Goal: Task Accomplishment & Management: Complete application form

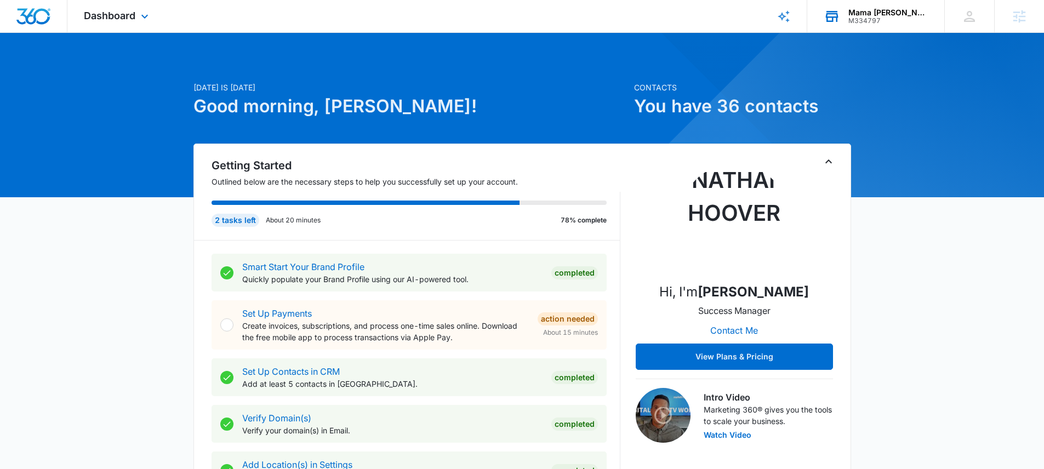
click at [856, 12] on div "Mama Melli Childcare Center" at bounding box center [888, 12] width 80 height 9
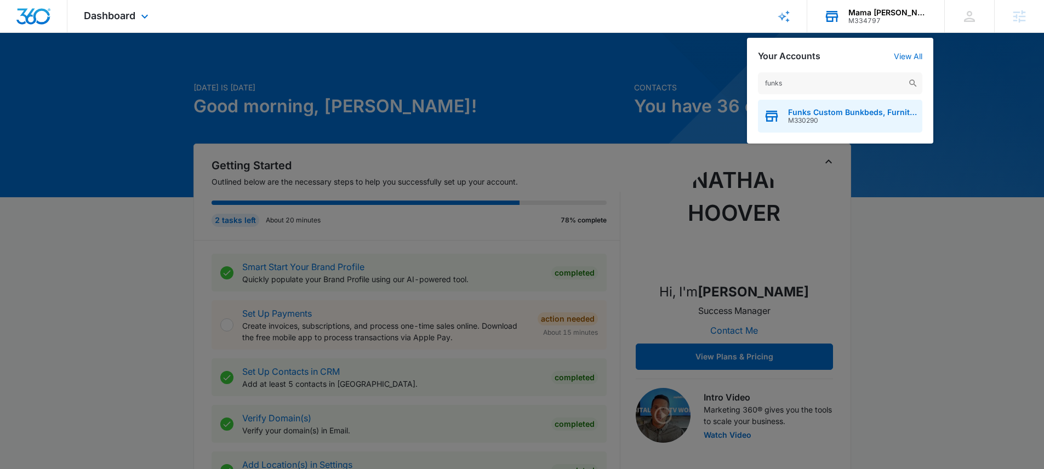
type input "funks"
click at [822, 116] on span "Funks Custom Bunkbeds, Furniture & Sawmill" at bounding box center [852, 112] width 129 height 9
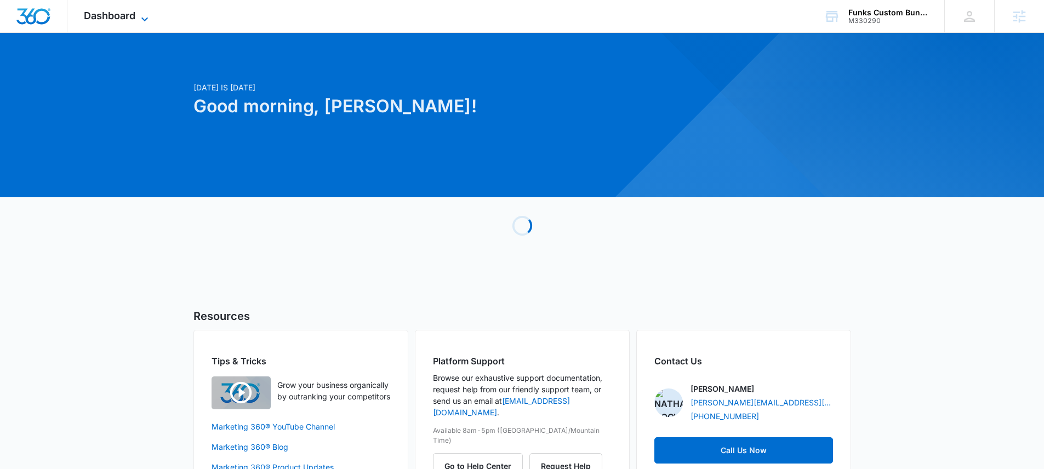
click at [122, 15] on span "Dashboard" at bounding box center [110, 16] width 52 height 12
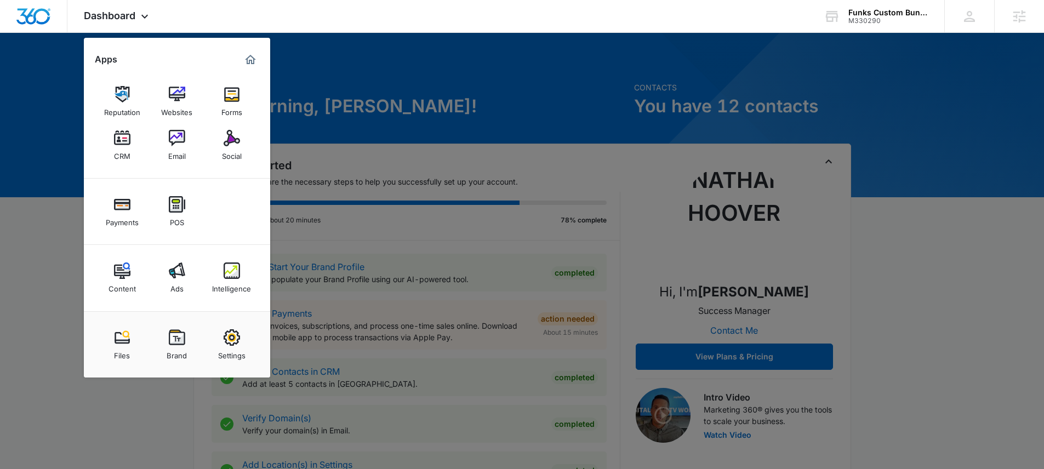
click at [233, 272] on img at bounding box center [232, 270] width 16 height 16
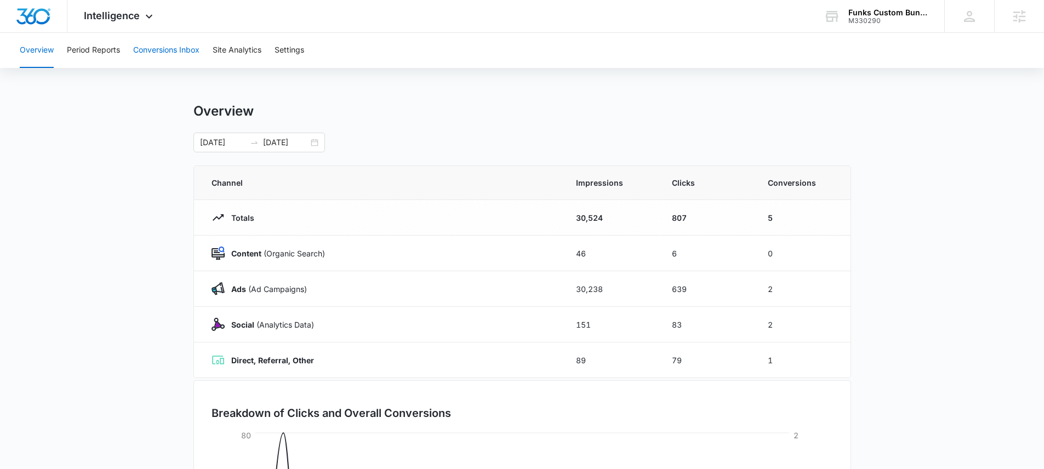
click at [158, 49] on button "Conversions Inbox" at bounding box center [166, 50] width 66 height 35
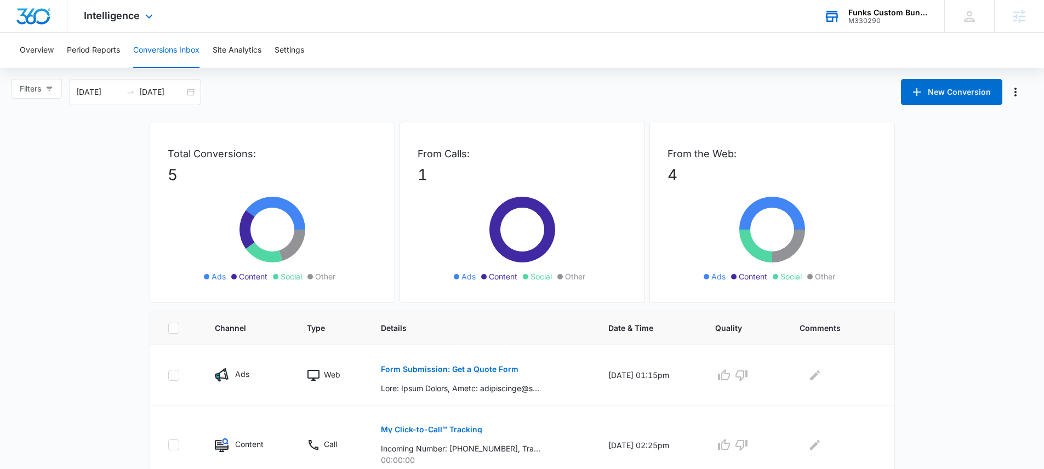
click at [848, 8] on div "Funks Custom Bunkbeds, Furniture & Sawmill" at bounding box center [888, 12] width 80 height 9
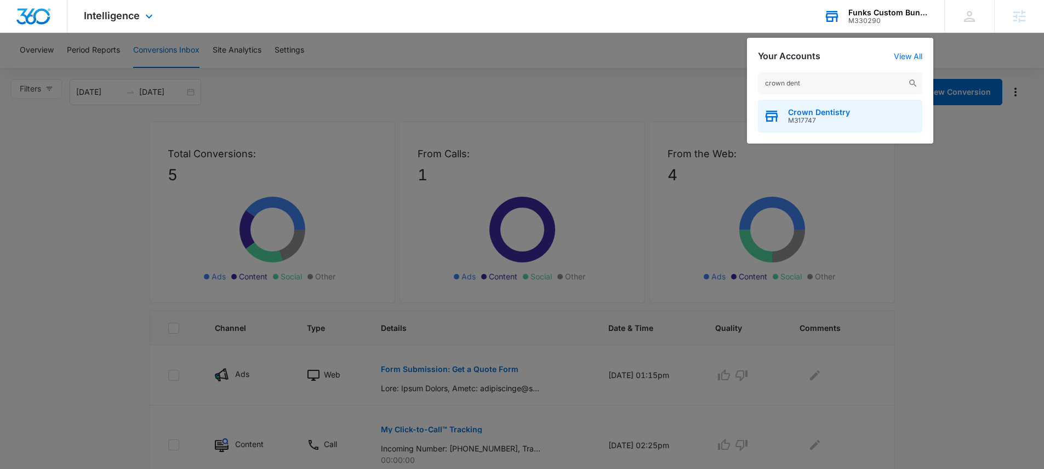
type input "crown dent"
click at [824, 113] on span "Crown Dentistry" at bounding box center [819, 112] width 62 height 9
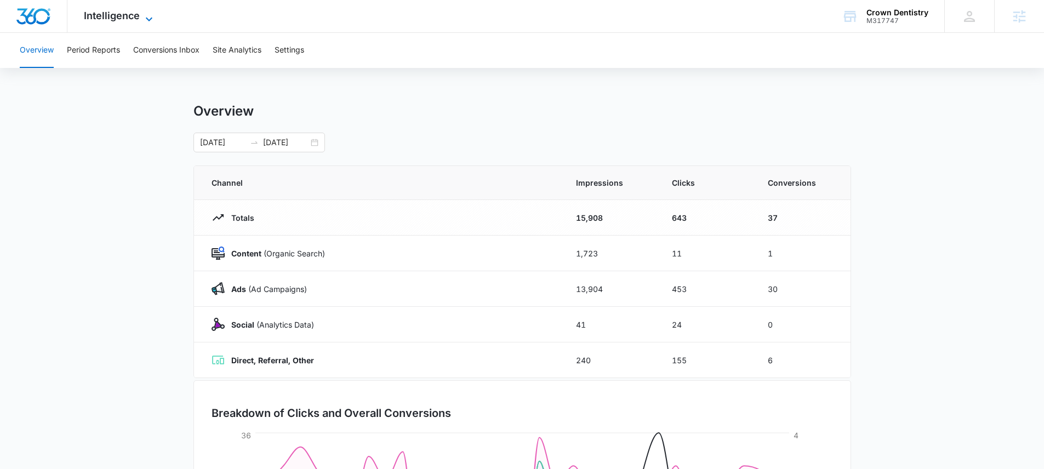
click at [119, 19] on span "Intelligence" at bounding box center [112, 16] width 56 height 12
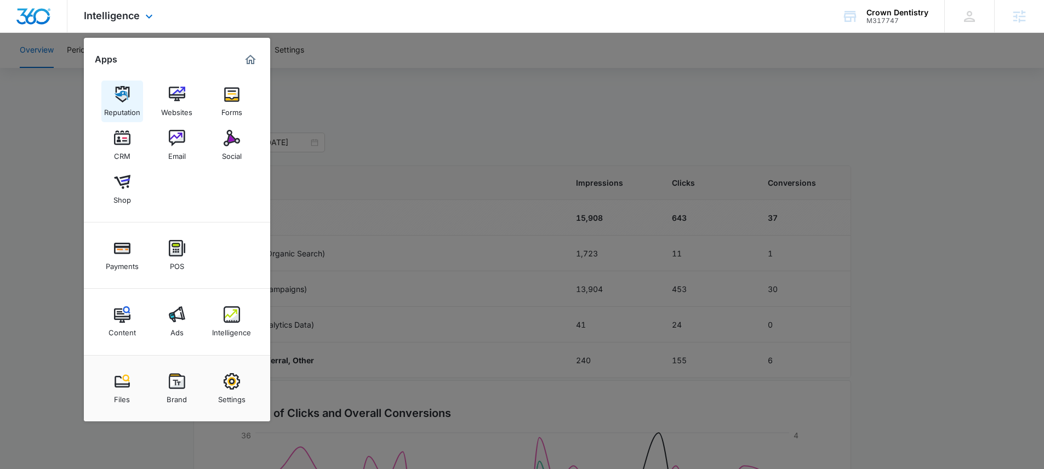
click at [124, 90] on img at bounding box center [122, 94] width 16 height 16
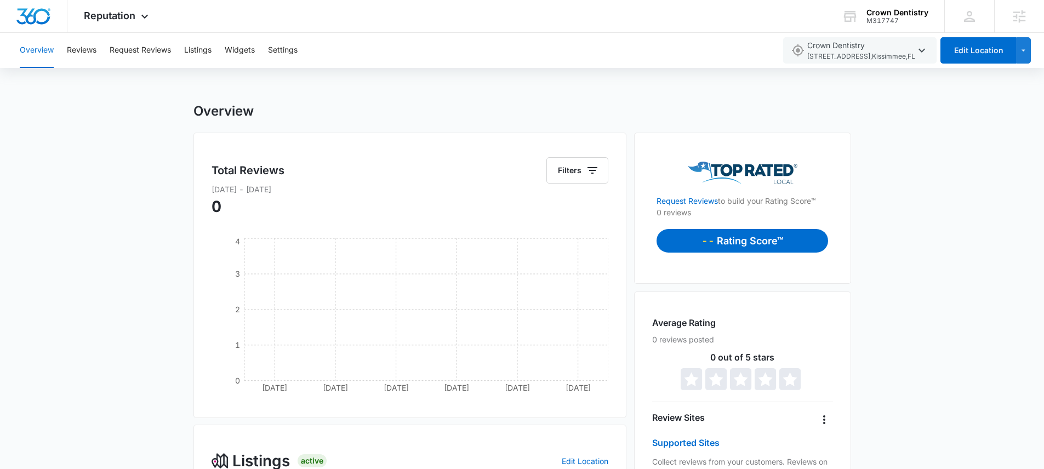
scroll to position [359, 0]
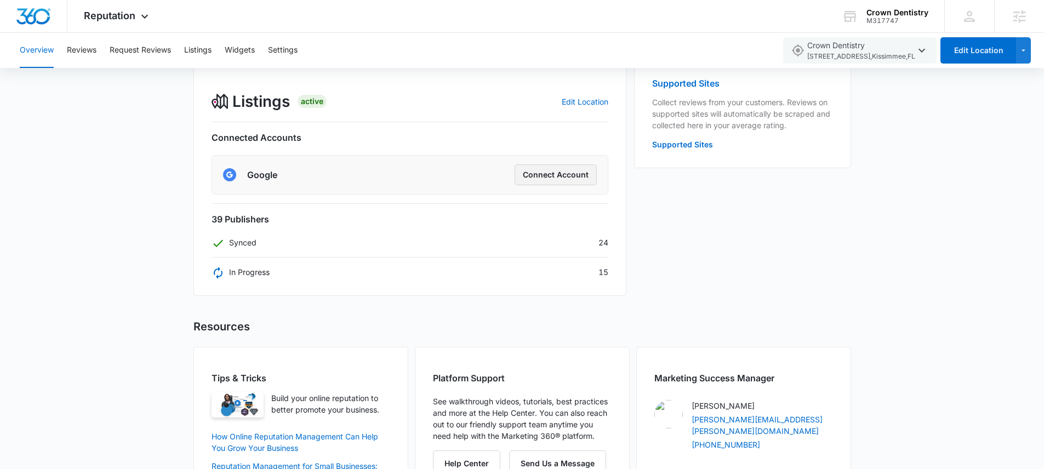
click at [557, 177] on button "Connect Account" at bounding box center [556, 174] width 82 height 21
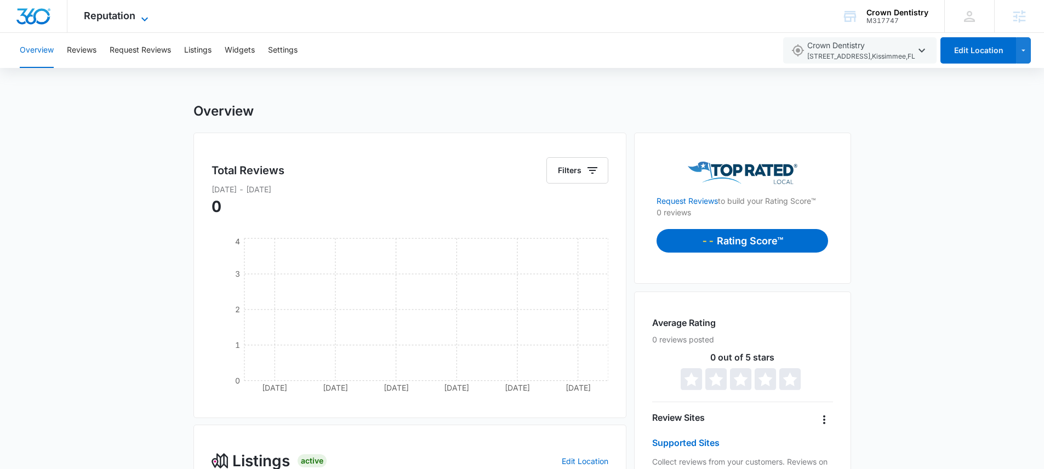
click at [125, 17] on span "Reputation" at bounding box center [110, 16] width 52 height 12
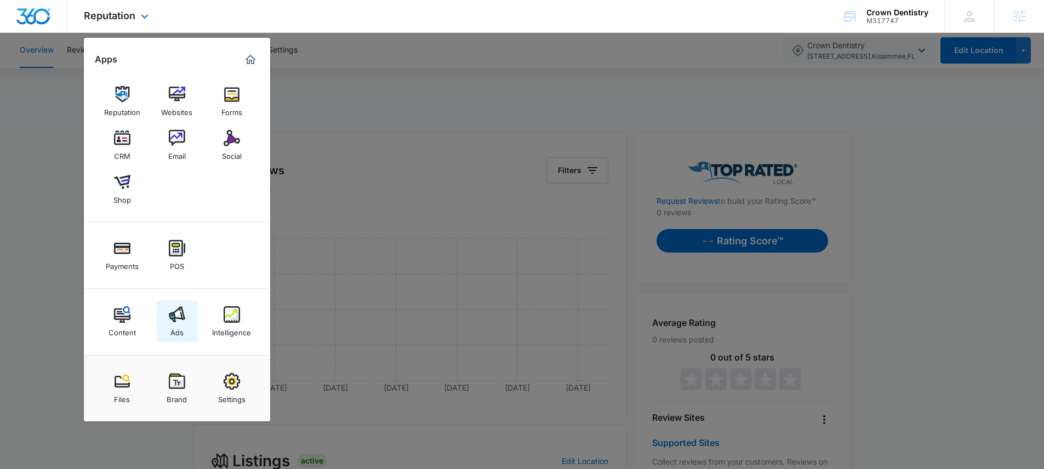
click at [179, 318] on img at bounding box center [177, 314] width 16 height 16
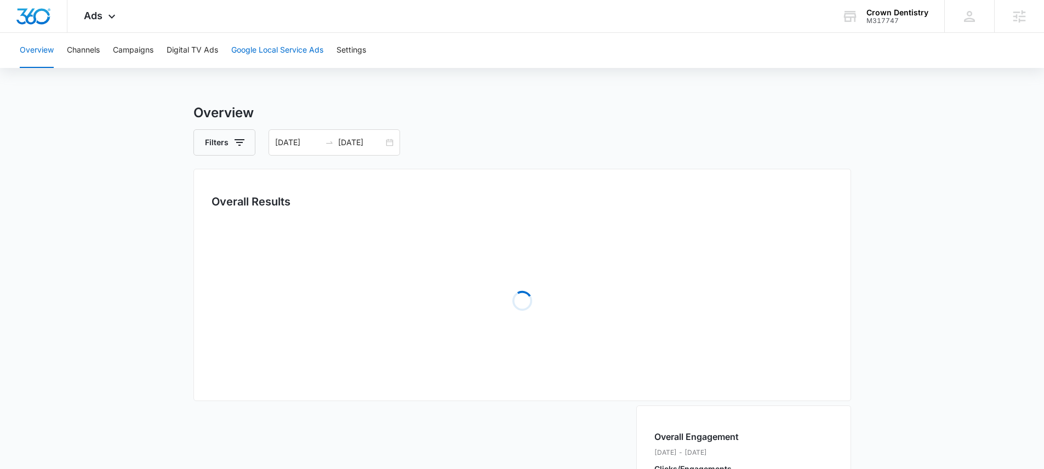
click at [281, 48] on button "Google Local Service Ads" at bounding box center [277, 50] width 92 height 35
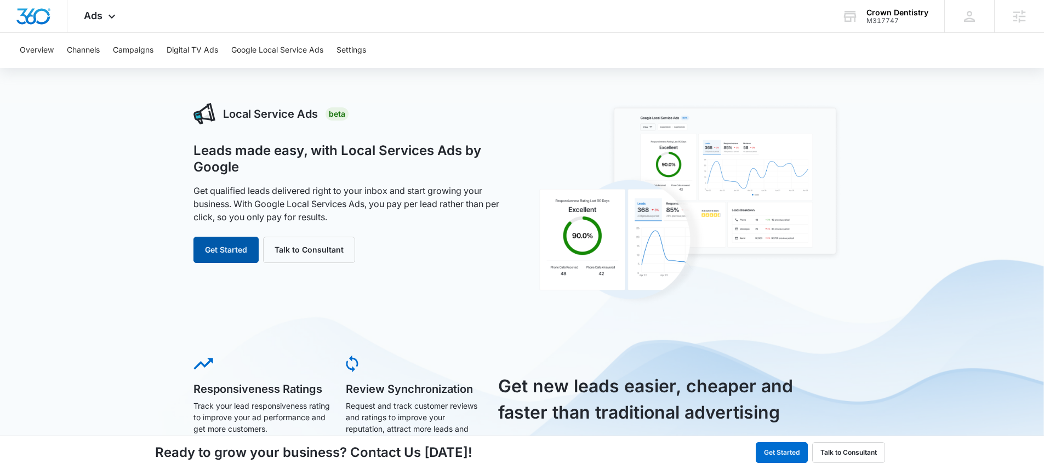
click at [224, 252] on button "Get Started" at bounding box center [225, 250] width 65 height 26
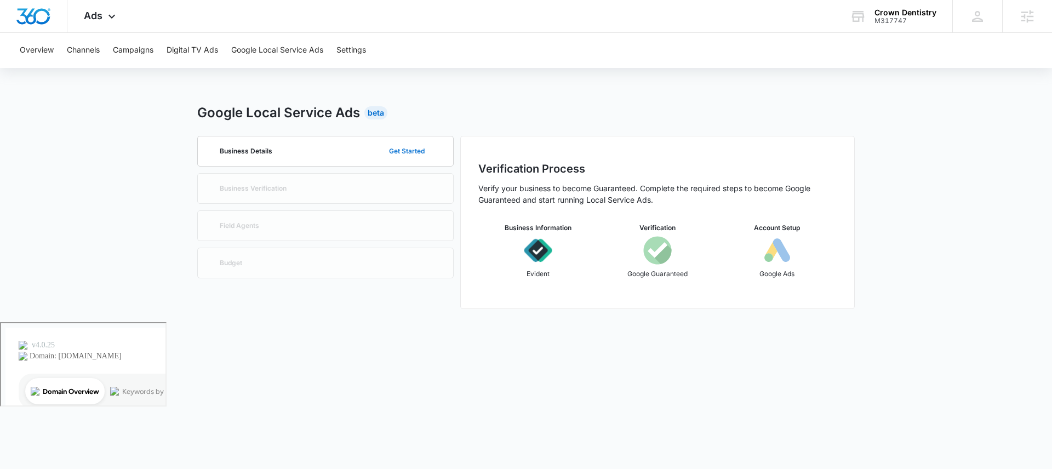
click at [414, 142] on button "Get Started" at bounding box center [407, 151] width 58 height 26
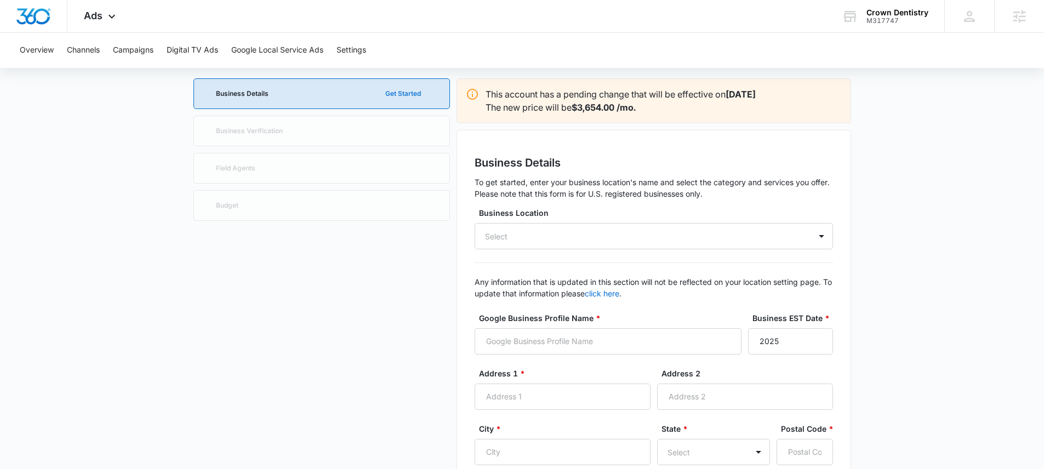
scroll to position [188, 0]
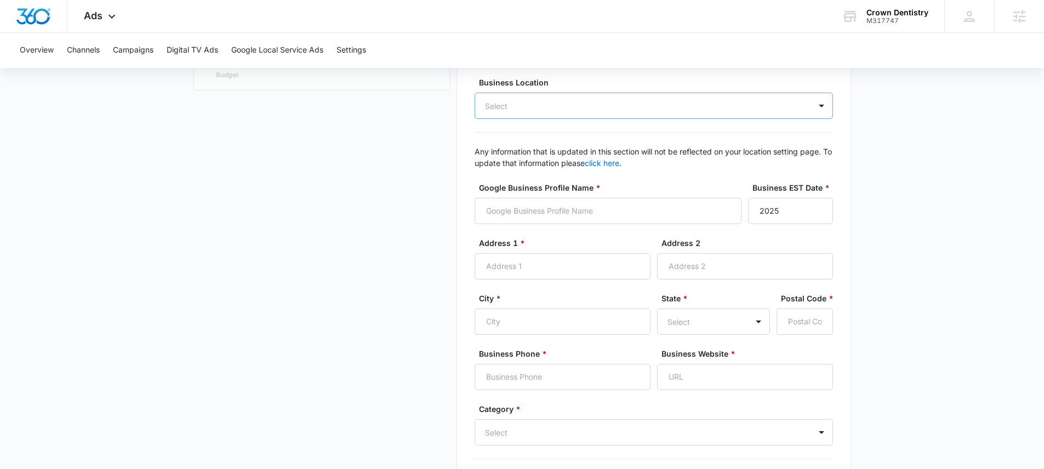
click at [590, 105] on div "Select" at bounding box center [654, 106] width 358 height 26
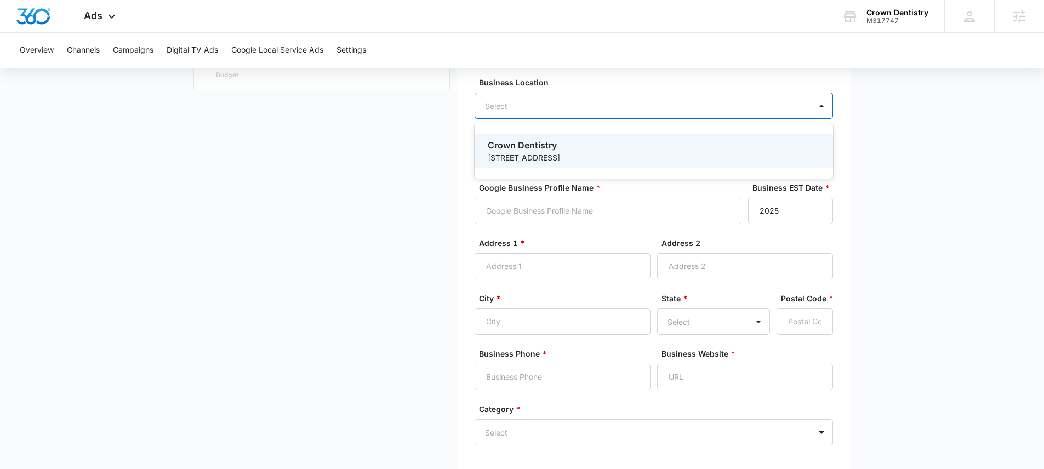
click at [539, 148] on p "Crown Dentistry" at bounding box center [653, 145] width 330 height 13
type input "Crown Dentistry"
type input "[STREET_ADDRESS]"
type input "Kissimmee"
type input "34746"
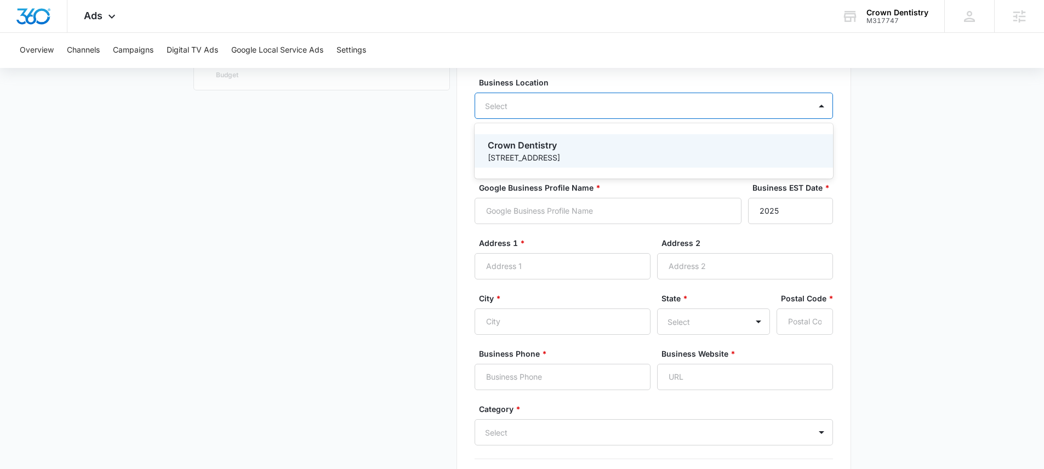
type input "4076554700"
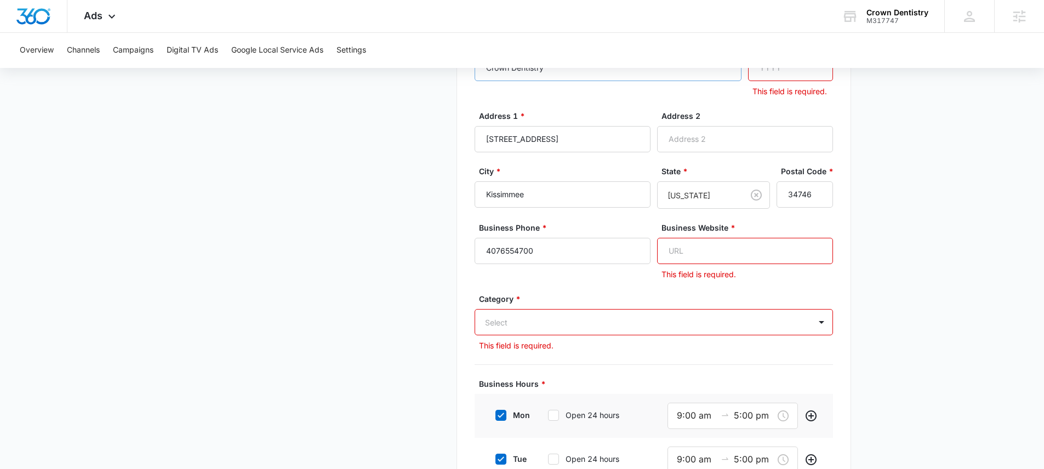
scroll to position [239, 0]
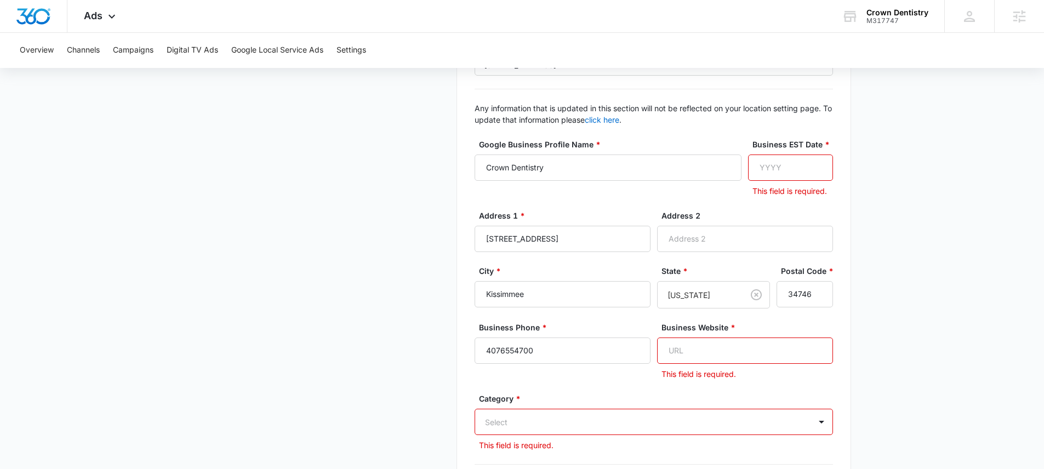
click at [776, 174] on input "Business EST Date *" at bounding box center [790, 168] width 85 height 26
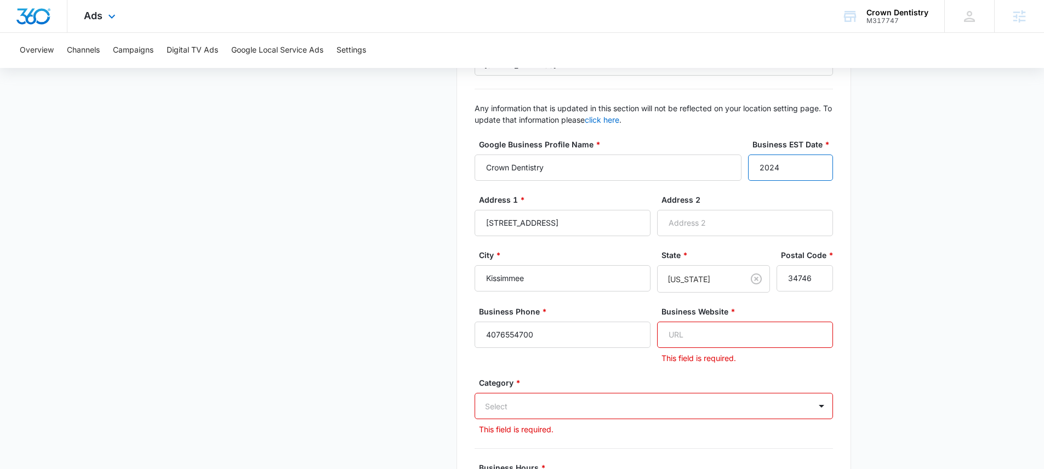
type input "2024"
click at [732, 335] on input "Business Website *" at bounding box center [745, 335] width 176 height 26
paste input "[URL][DOMAIN_NAME]"
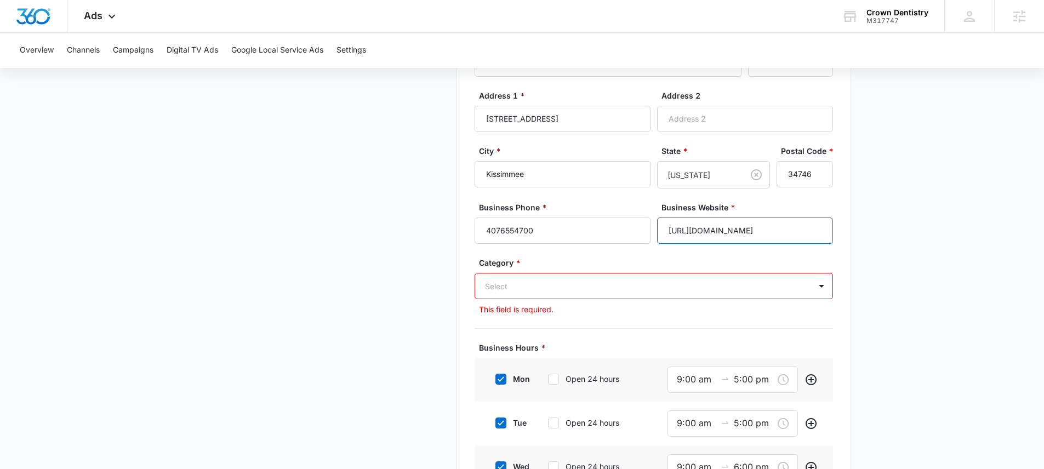
type input "[URL][DOMAIN_NAME]"
click at [568, 293] on div "Category * Select This field is required." at bounding box center [654, 286] width 358 height 58
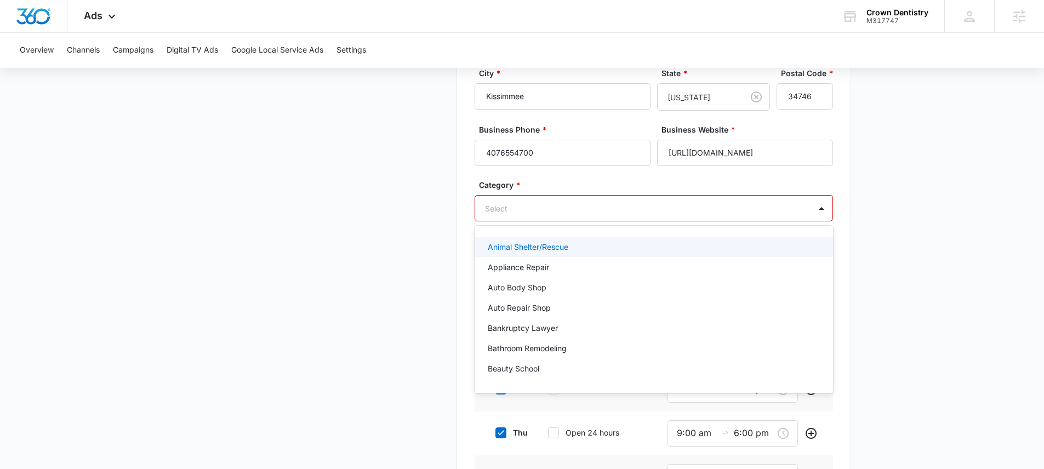
scroll to position [435, 0]
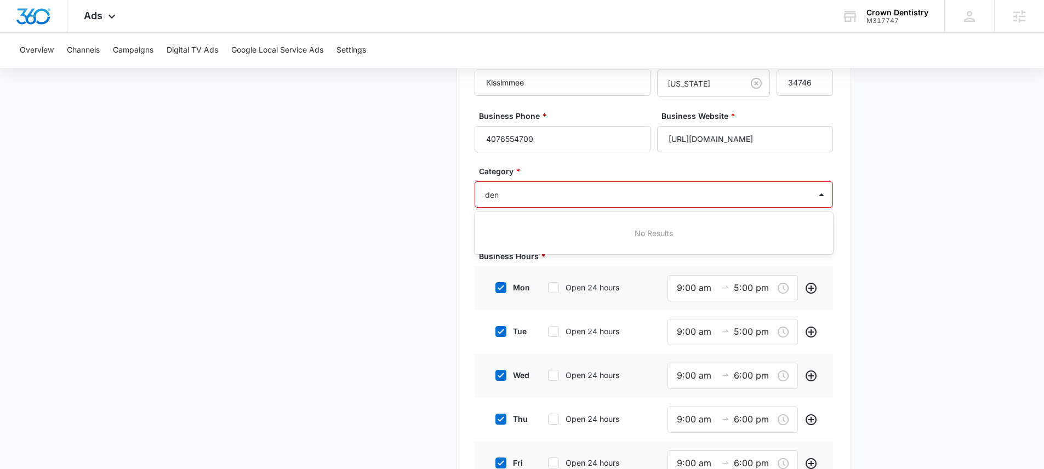
type input "den"
click at [333, 234] on div "Business Details Get Started Business Verification Field Agents Budget" at bounding box center [321, 151] width 256 height 900
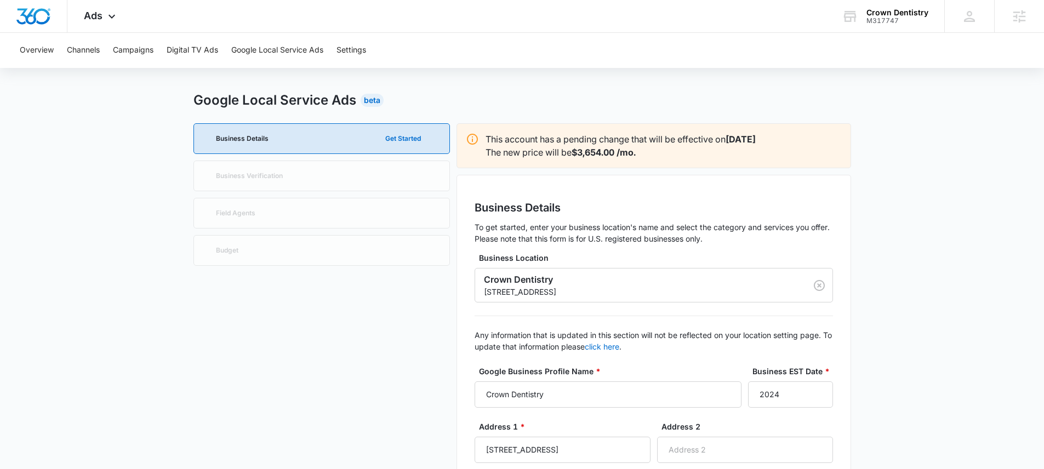
scroll to position [0, 0]
